Goal: Navigation & Orientation: Find specific page/section

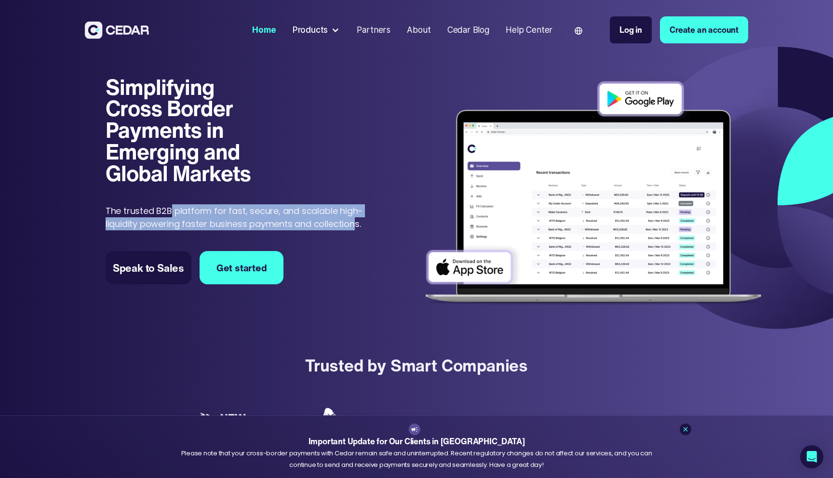
drag, startPoint x: 168, startPoint y: 209, endPoint x: 355, endPoint y: 224, distance: 187.6
click at [355, 224] on p "The trusted B2B platform for fast, secure, and scalable high-liquidity powering…" at bounding box center [241, 217] width 271 height 26
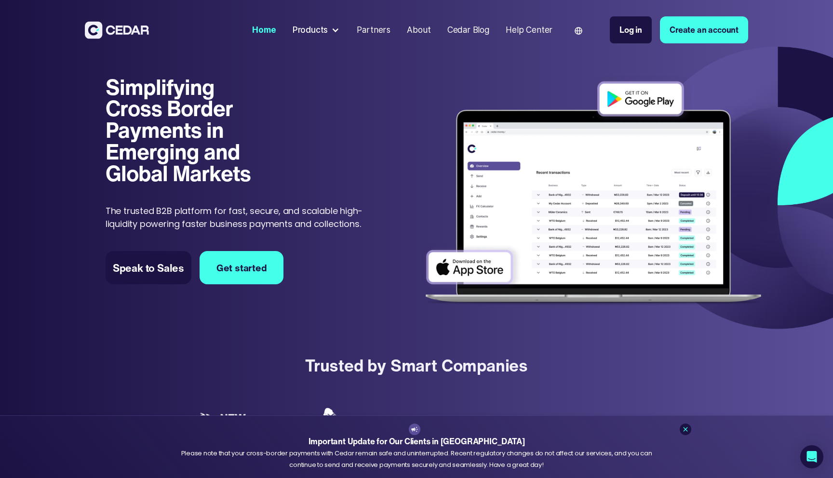
click at [320, 31] on div "Products" at bounding box center [311, 30] width 36 height 13
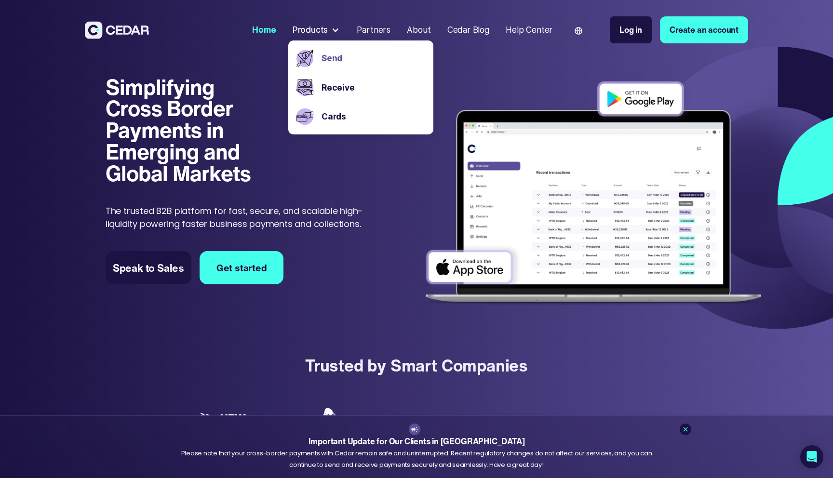
click at [323, 60] on link "Send" at bounding box center [374, 58] width 104 height 13
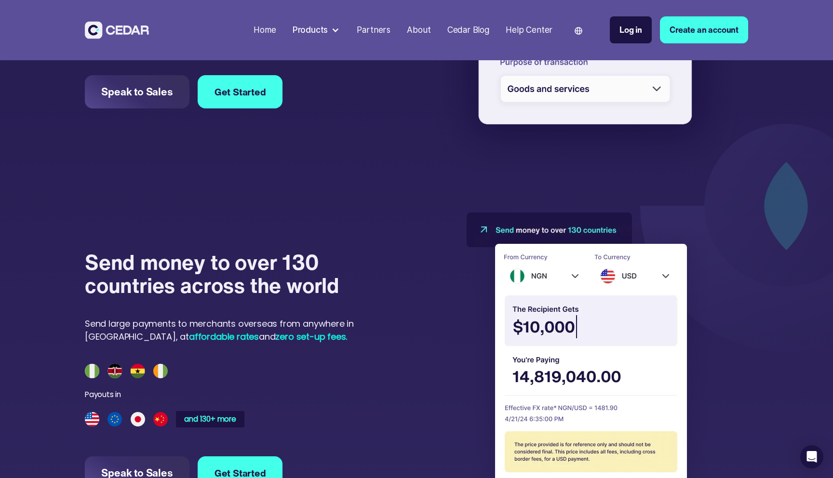
scroll to position [793, 0]
click at [630, 275] on img at bounding box center [588, 359] width 242 height 295
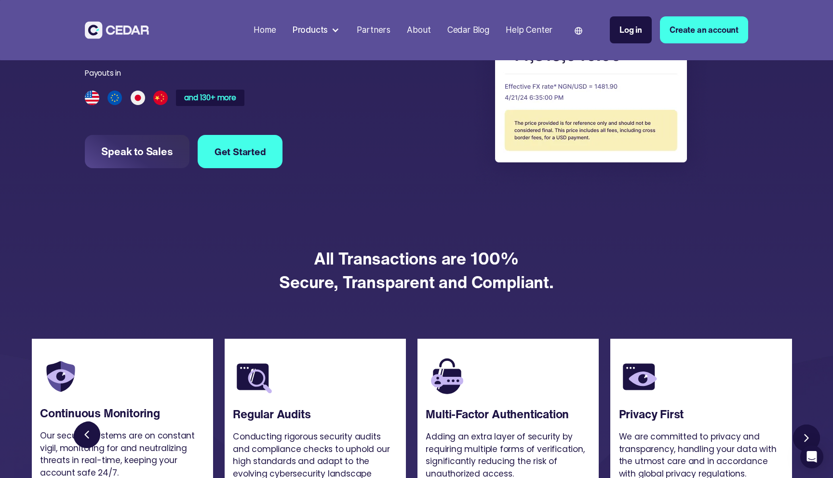
scroll to position [1098, 0]
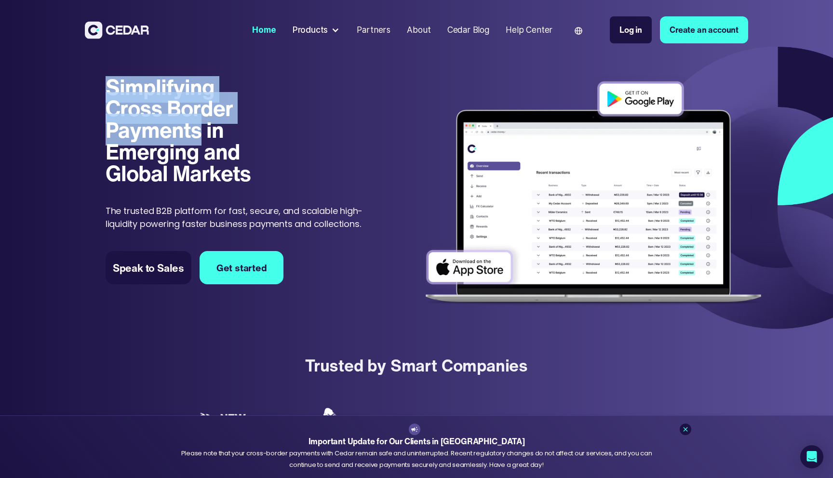
drag, startPoint x: 110, startPoint y: 85, endPoint x: 201, endPoint y: 139, distance: 105.7
click at [202, 139] on h1 "Simplifying Cross Border Payments in Emerging and Global Markets" at bounding box center [187, 130] width 162 height 108
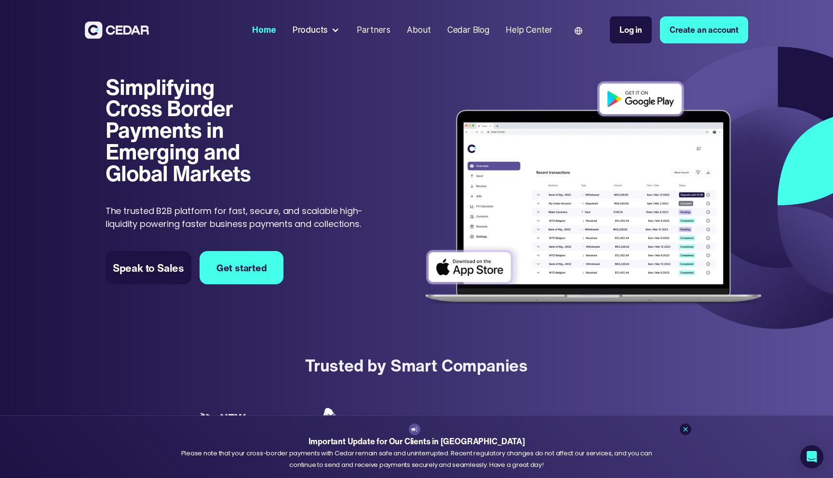
click at [263, 110] on h1 "Simplifying Cross Border Payments in Emerging and Global Markets" at bounding box center [187, 130] width 162 height 108
click at [312, 29] on div "Products" at bounding box center [311, 30] width 36 height 13
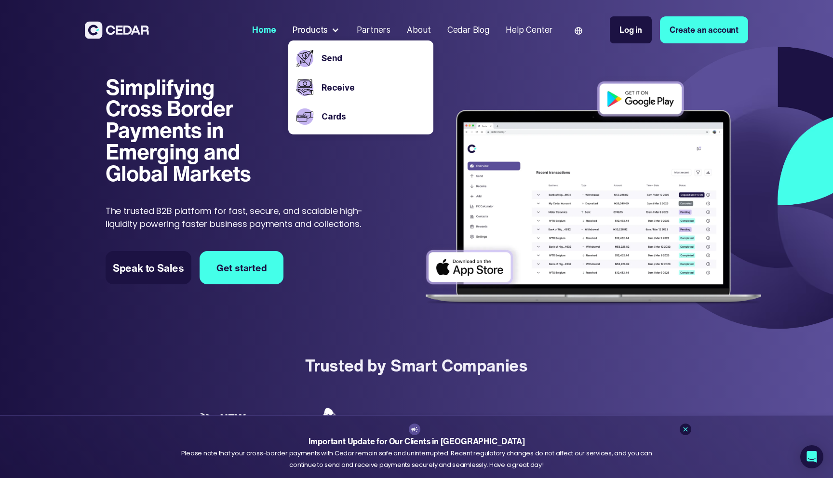
click at [272, 74] on div "Simplifying Cross Border Payments in Emerging and Global Markets Simplifying Cr…" at bounding box center [416, 187] width 833 height 293
